Goal: Task Accomplishment & Management: Manage account settings

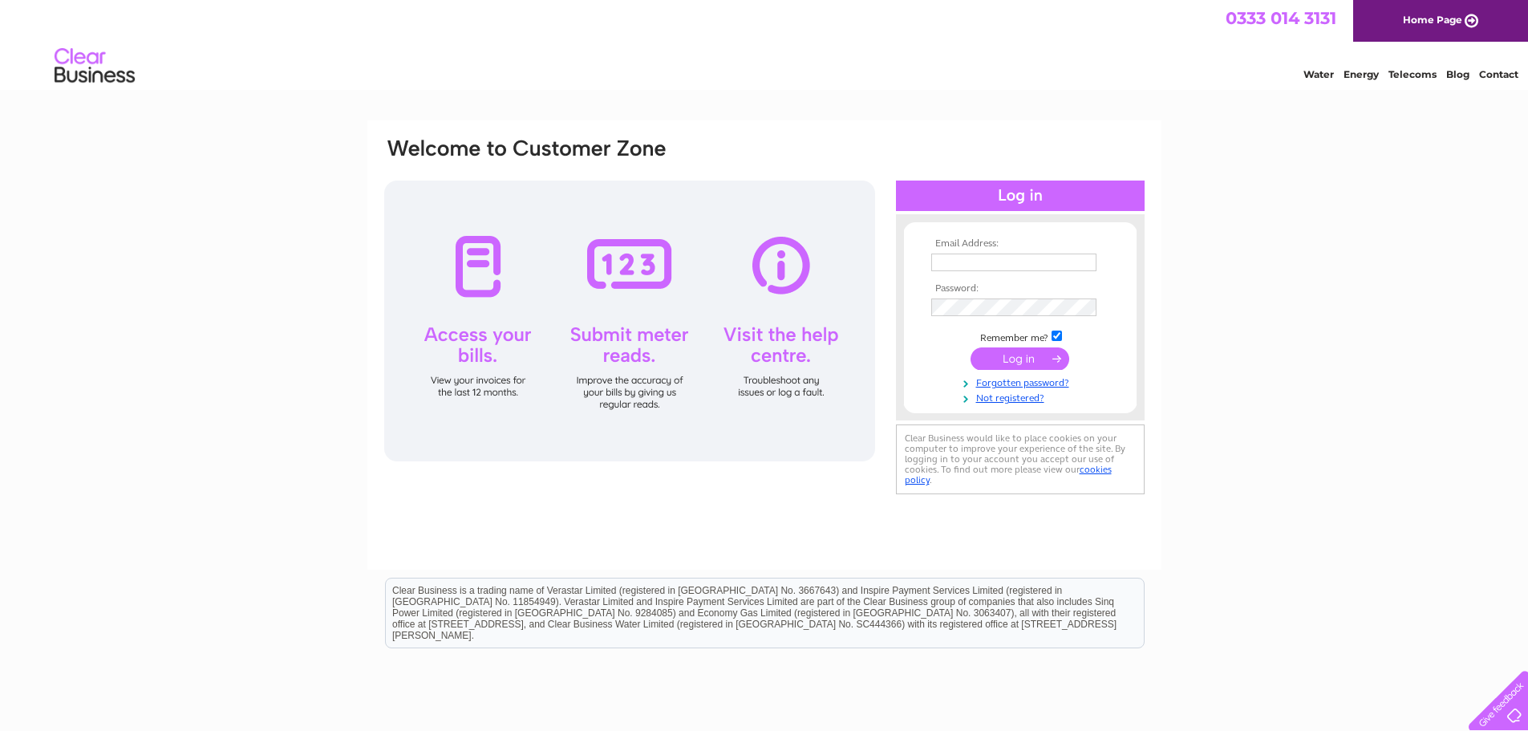
type input "jnr_mcqueen@yahoo.co.uk"
click at [1028, 352] on input "submit" at bounding box center [1020, 358] width 99 height 22
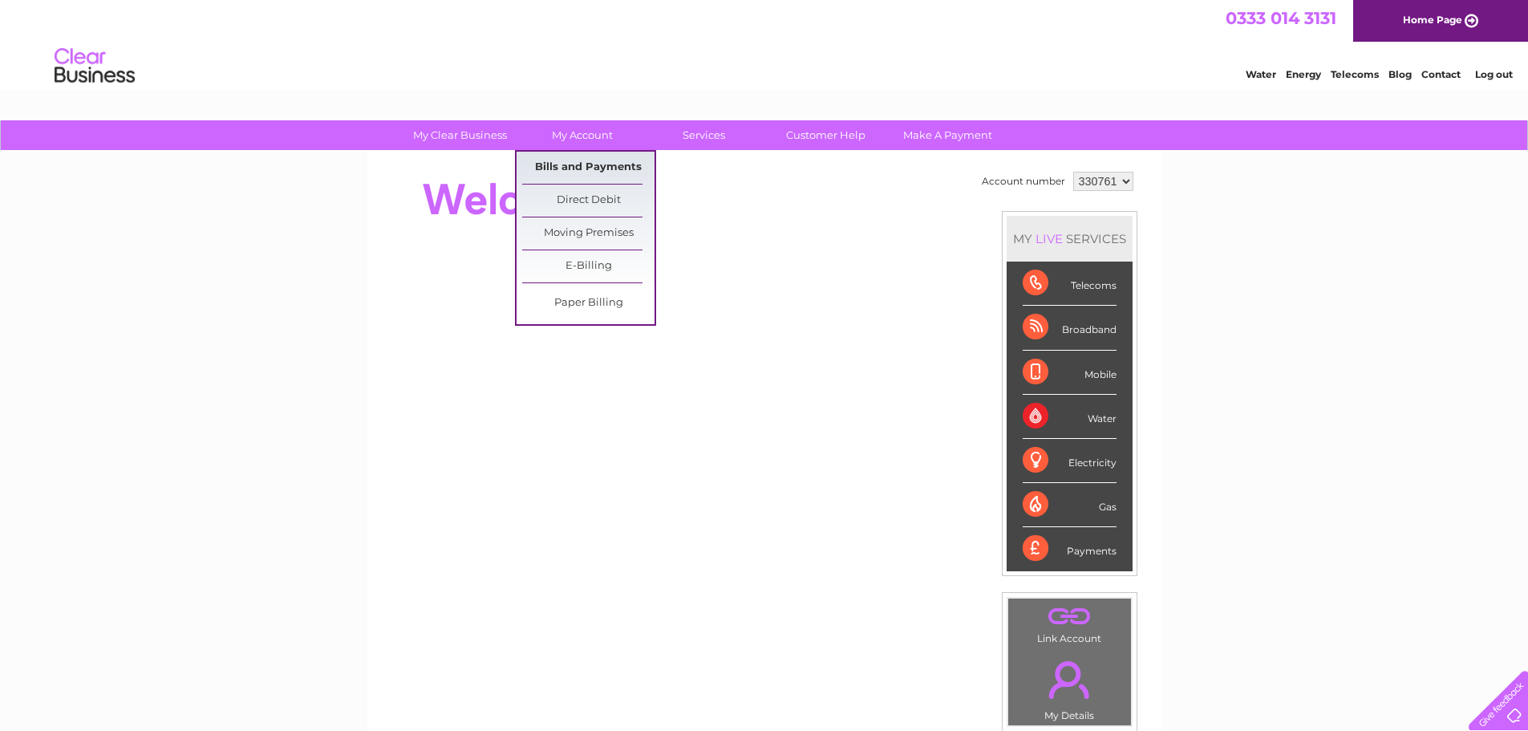
click at [610, 170] on link "Bills and Payments" at bounding box center [588, 168] width 132 height 32
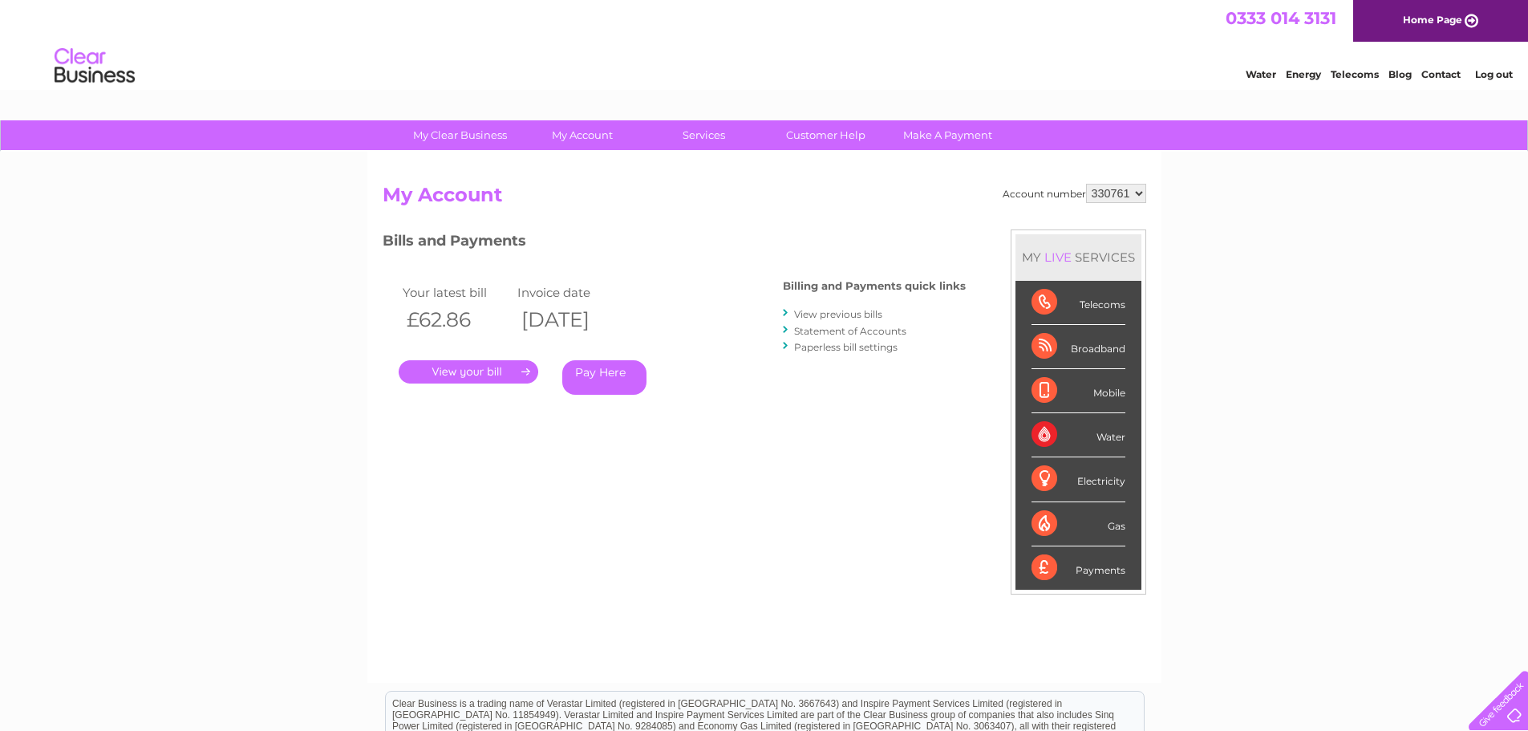
click at [490, 363] on link "." at bounding box center [469, 371] width 140 height 23
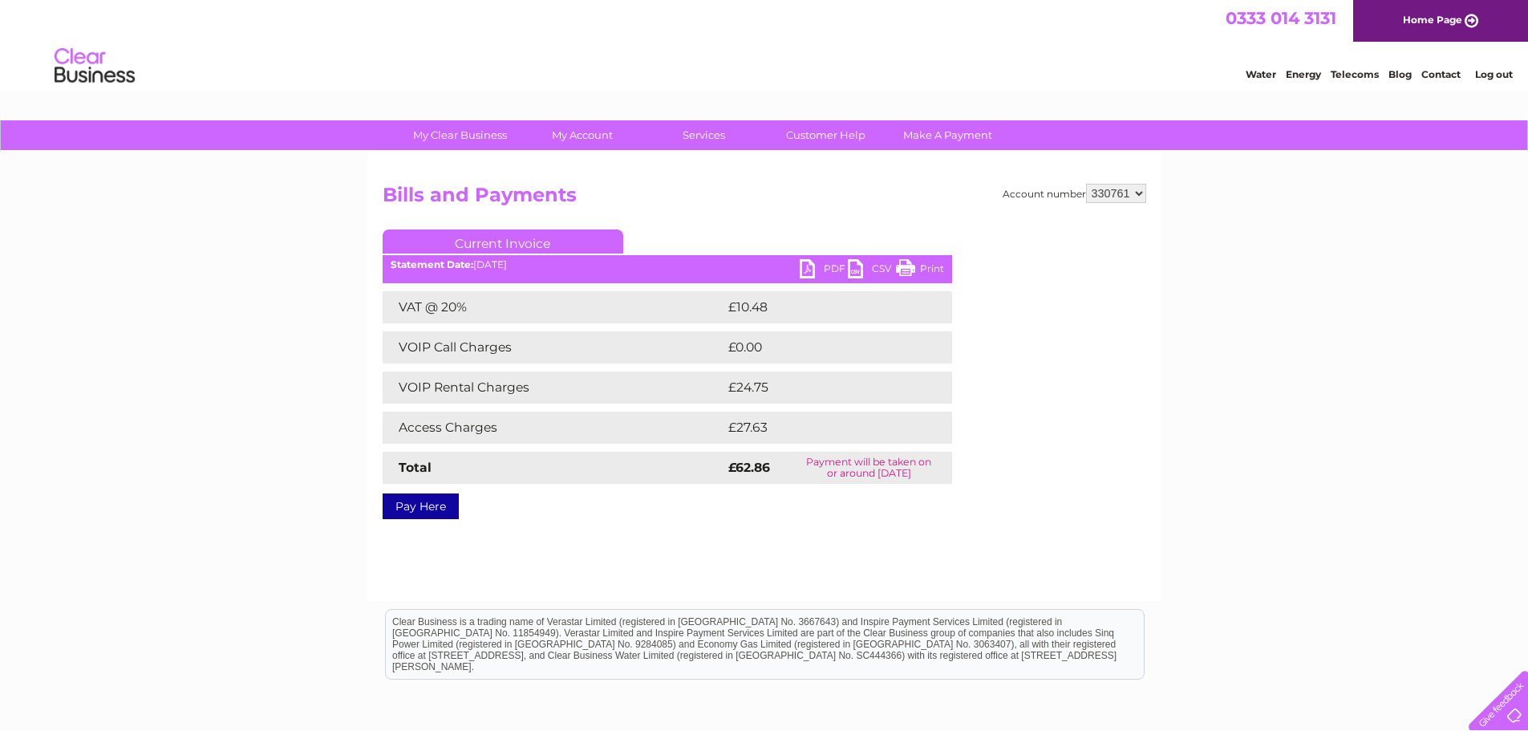
click at [823, 269] on link "PDF" at bounding box center [824, 270] width 48 height 23
